Goal: Find specific page/section: Find specific page/section

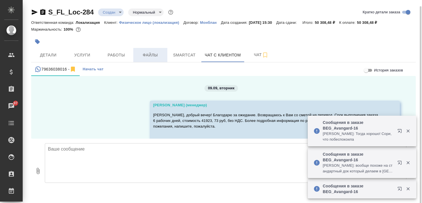
scroll to position [379, 0]
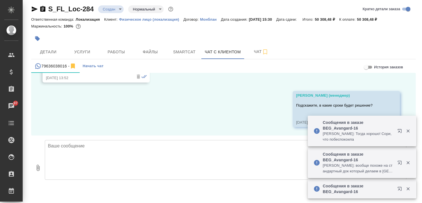
click at [399, 130] on icon "button" at bounding box center [399, 131] width 4 height 4
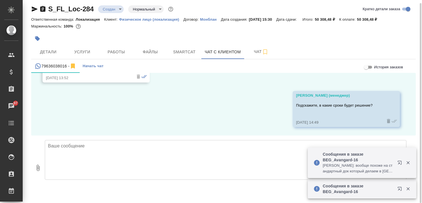
click at [146, 105] on div "09.09, вторник Каирова Бэлла (менеджер) Ирина, добрый вечер! Благодарю за ожида…" at bounding box center [223, 104] width 384 height 63
click at [141, 154] on textarea at bounding box center [225, 160] width 361 height 40
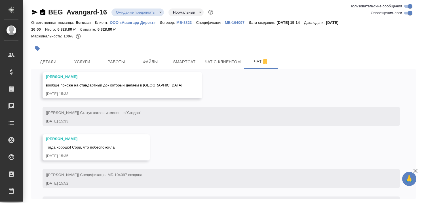
scroll to position [145, 0]
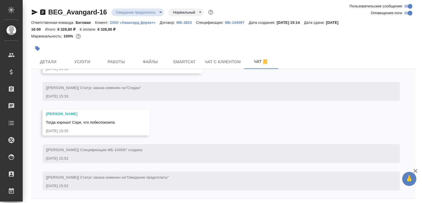
click at [131, 22] on p "ООО «Авангард Директ»" at bounding box center [135, 22] width 50 height 4
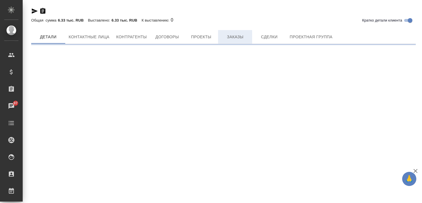
click at [236, 37] on span "Заказы" at bounding box center [234, 36] width 27 height 7
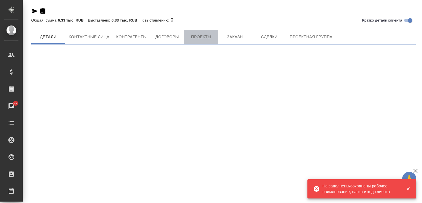
click at [203, 36] on span "Проекты" at bounding box center [200, 36] width 27 height 7
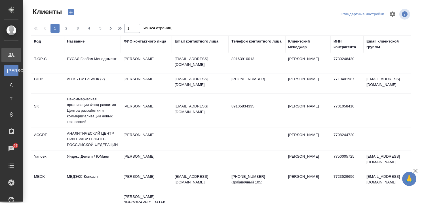
select select "RU"
click at [77, 41] on div "Название" at bounding box center [76, 42] width 18 height 6
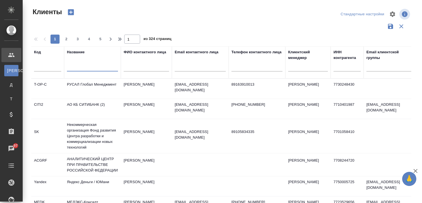
click at [79, 68] on input "text" at bounding box center [92, 67] width 51 height 7
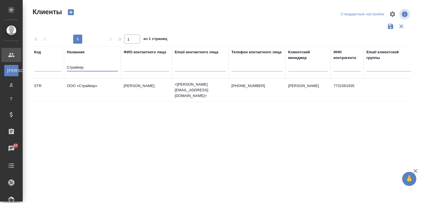
type input "Страйкер"
click at [83, 84] on td "ООО «Страйкер»" at bounding box center [92, 90] width 57 height 20
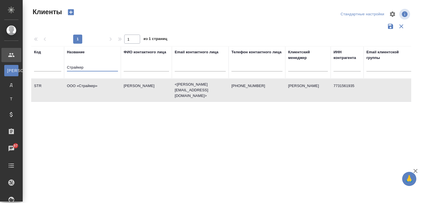
drag, startPoint x: 104, startPoint y: 68, endPoint x: 51, endPoint y: 77, distance: 53.9
click at [50, 77] on tr "Код Название Страйкер ФИО контактного лица Email контактного лица Телефон конта…" at bounding box center [245, 62] width 428 height 32
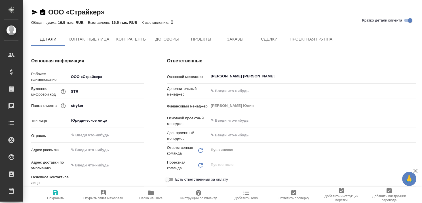
type textarea "x"
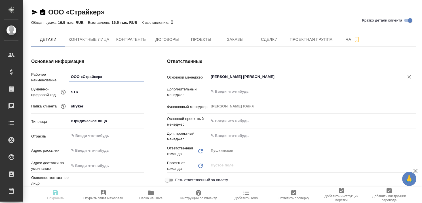
type textarea "x"
click at [234, 37] on span "Заказы" at bounding box center [234, 39] width 27 height 7
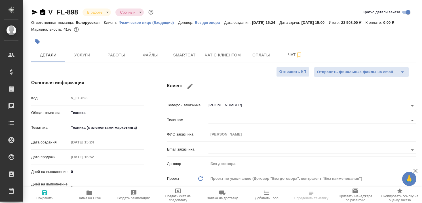
select select "RU"
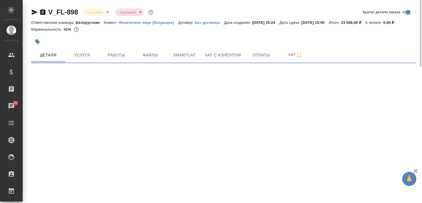
select select "RU"
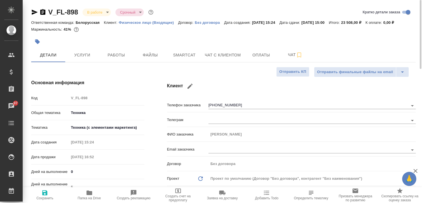
type textarea "x"
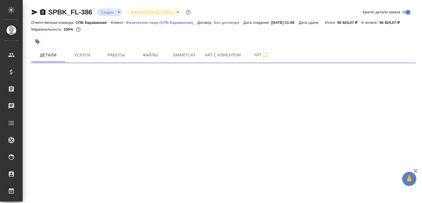
select select "RU"
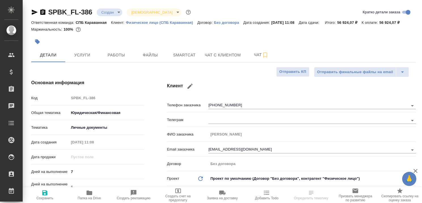
type textarea "x"
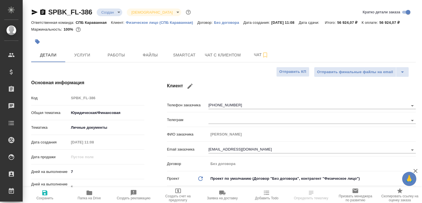
type textarea "x"
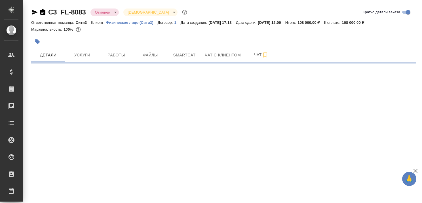
select select "RU"
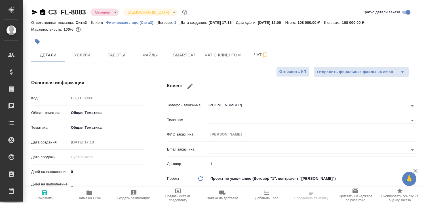
type textarea "x"
click at [216, 52] on span "Чат с клиентом" at bounding box center [223, 55] width 36 height 7
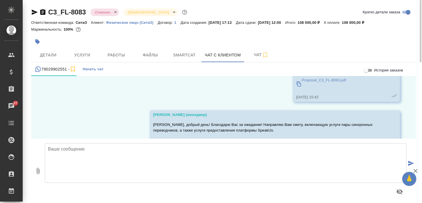
scroll to position [1534, 0]
